Goal: Find specific page/section: Find specific page/section

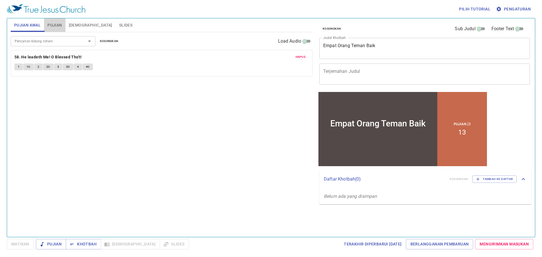
click at [54, 26] on span "Pujian" at bounding box center [54, 25] width 14 height 7
click at [47, 41] on input "Pencarian kidung rohani" at bounding box center [44, 41] width 65 height 6
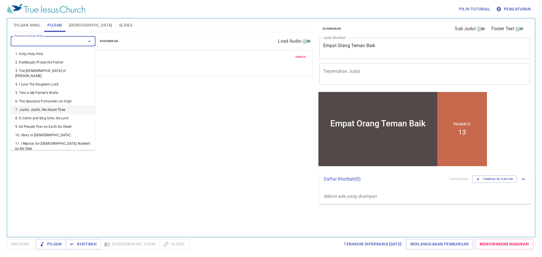
drag, startPoint x: 30, startPoint y: 105, endPoint x: 31, endPoint y: 99, distance: 5.9
click at [30, 106] on li "7. Joyful, Joyful, We Adore Thee" at bounding box center [53, 110] width 85 height 8
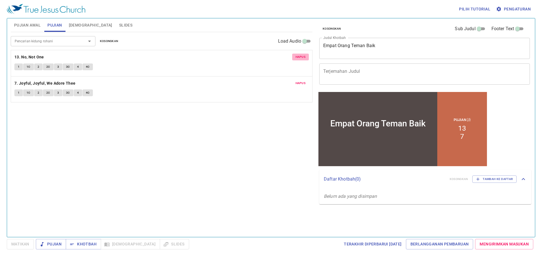
click at [296, 56] on span "Hapus" at bounding box center [301, 56] width 10 height 5
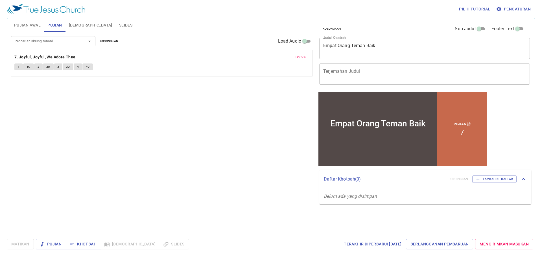
click at [52, 57] on b "7. Joyful, Joyful, We Adore Thee" at bounding box center [44, 57] width 61 height 7
click at [29, 29] on button "Pujian Awal" at bounding box center [27, 25] width 33 height 14
click at [46, 43] on input "Pencarian kidung rohani" at bounding box center [44, 41] width 65 height 6
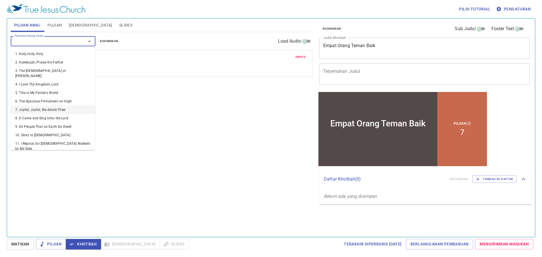
click at [33, 106] on li "7. Joyful, Joyful, We Adore Thee" at bounding box center [53, 110] width 85 height 8
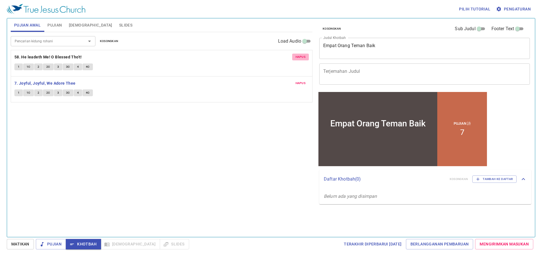
click at [297, 56] on span "Hapus" at bounding box center [301, 56] width 10 height 5
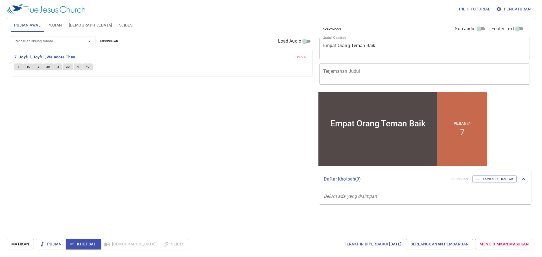
click at [36, 59] on b "7. Joyful, Joyful, We Adore Thee" at bounding box center [44, 57] width 61 height 7
click at [15, 67] on button "1" at bounding box center [18, 67] width 8 height 7
click at [57, 57] on b "7. Joyful, Joyful, We Adore Thee" at bounding box center [44, 57] width 61 height 7
click at [515, 9] on span "Pengaturan" at bounding box center [514, 9] width 34 height 7
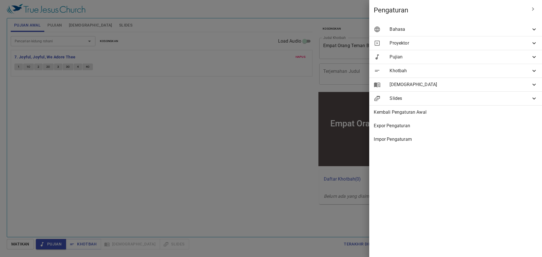
click at [484, 34] on div "Bahasa" at bounding box center [455, 30] width 173 height 14
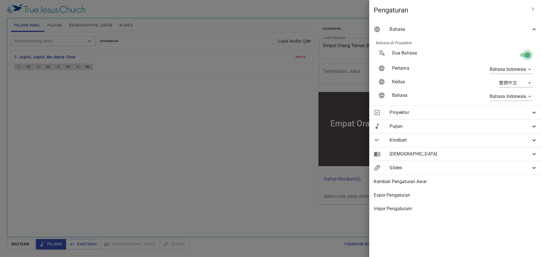
click at [526, 58] on input "checkbox" at bounding box center [528, 56] width 32 height 11
checkbox input "false"
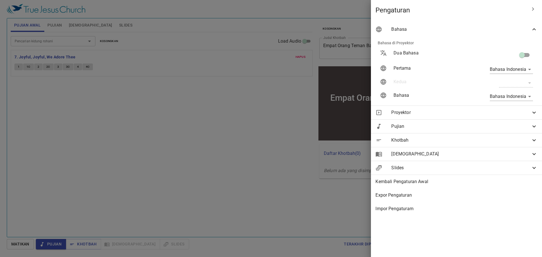
click at [258, 18] on div at bounding box center [271, 128] width 542 height 257
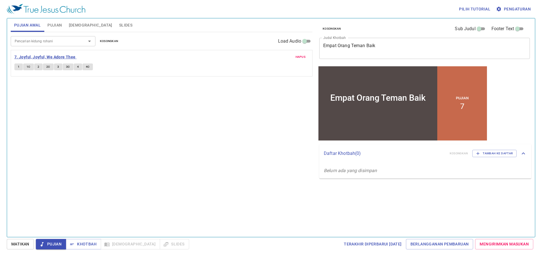
click at [41, 56] on b "7. Joyful, Joyful, We Adore Thee" at bounding box center [44, 57] width 61 height 7
click at [18, 70] on button "1" at bounding box center [18, 67] width 8 height 7
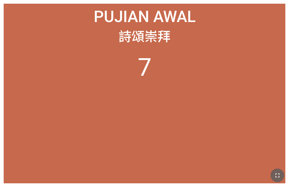
click at [226, 175] on icon "button" at bounding box center [278, 175] width 4 height 4
